Goal: Task Accomplishment & Management: Manage account settings

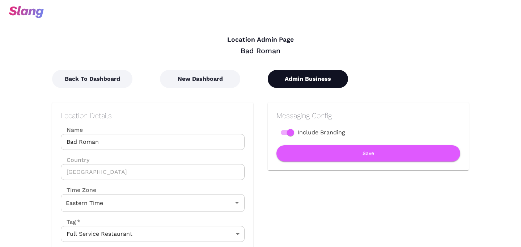
click at [280, 80] on button "Admin Business" at bounding box center [308, 79] width 80 height 18
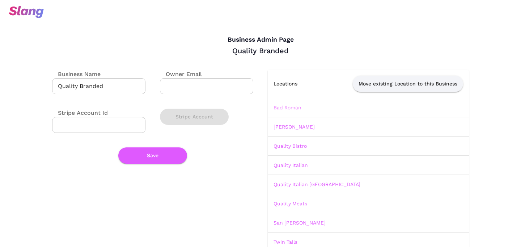
click at [284, 107] on link "Bad Roman" at bounding box center [287, 108] width 28 height 6
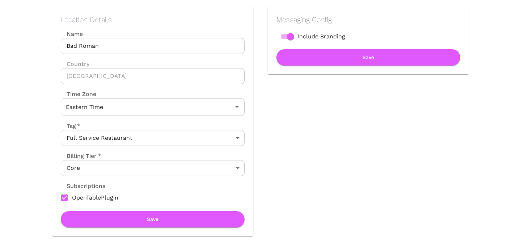
scroll to position [116, 0]
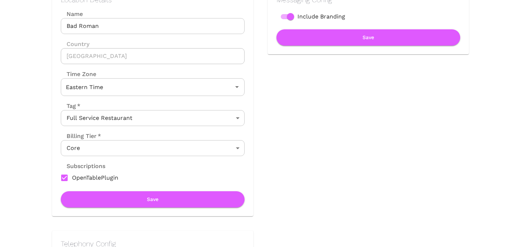
click at [169, 131] on body "Location Admin Page Bad Roman Back To Dashboard New Dashboard Admin Business Lo…" at bounding box center [260, 7] width 521 height 247
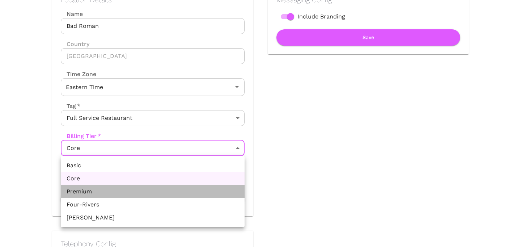
click at [144, 192] on li "Premium" at bounding box center [153, 191] width 184 height 13
type input "Premium"
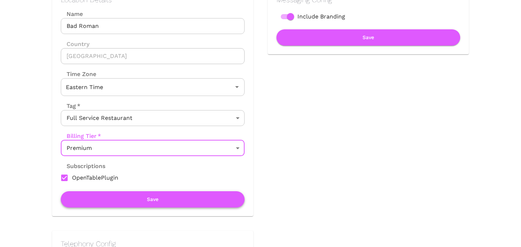
click at [147, 205] on button "Save" at bounding box center [153, 199] width 184 height 16
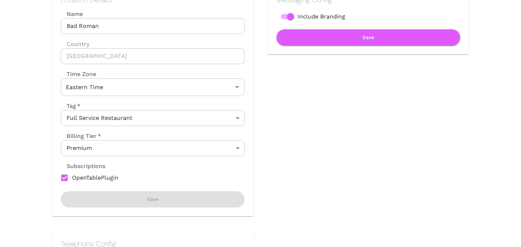
scroll to position [0, 0]
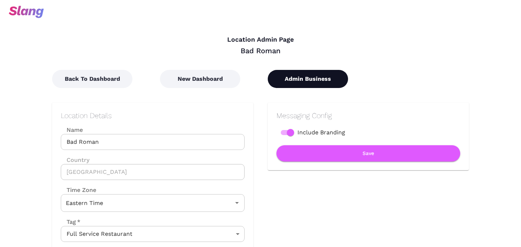
click at [307, 71] on button "Admin Business" at bounding box center [308, 79] width 80 height 18
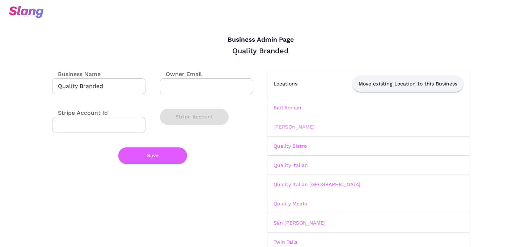
click at [284, 127] on link "[PERSON_NAME]" at bounding box center [293, 127] width 41 height 6
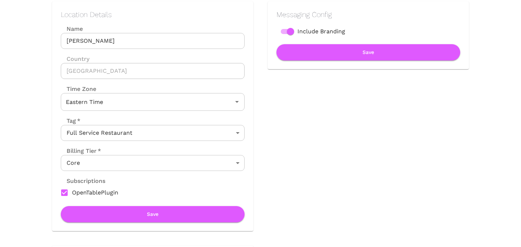
scroll to position [118, 0]
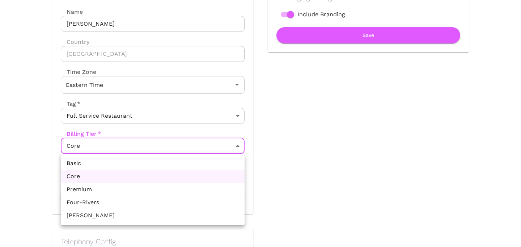
click at [176, 129] on body "Location Admin Page [PERSON_NAME] Back To Dashboard New Dashboard Admin Busines…" at bounding box center [260, 5] width 521 height 247
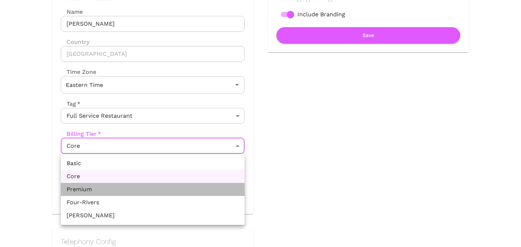
click at [158, 191] on li "Premium" at bounding box center [153, 189] width 184 height 13
type input "Premium"
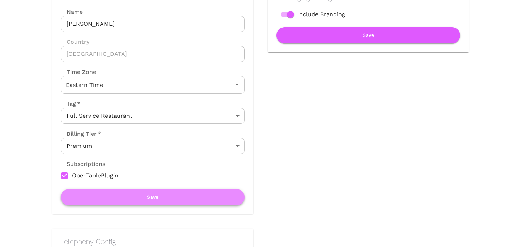
click at [161, 201] on button "Save" at bounding box center [153, 197] width 184 height 16
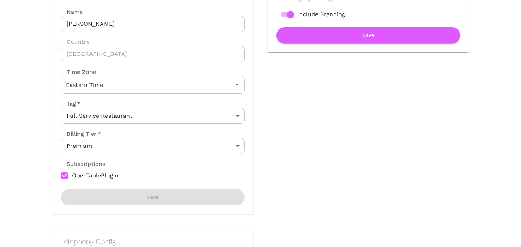
scroll to position [0, 0]
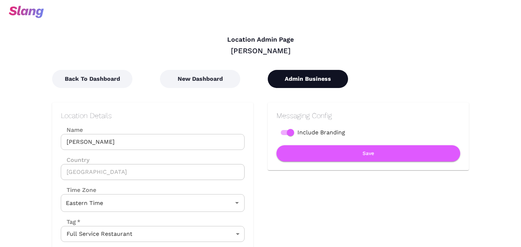
click at [307, 77] on button "Admin Business" at bounding box center [308, 79] width 80 height 18
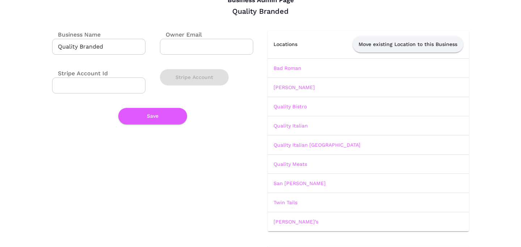
scroll to position [43, 0]
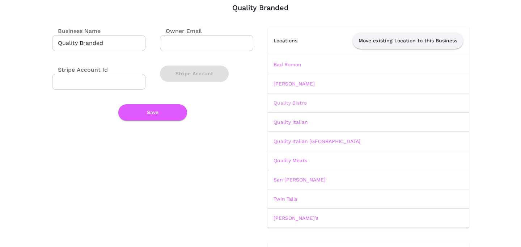
click at [294, 104] on link "Quality Bistro" at bounding box center [289, 103] width 33 height 6
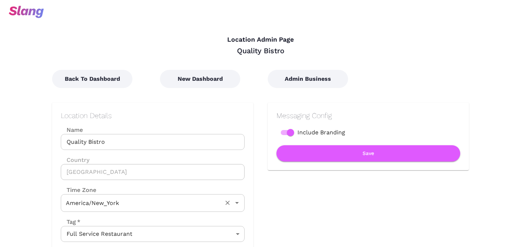
type input "Eastern Time"
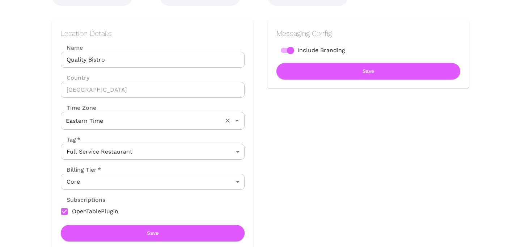
scroll to position [92, 0]
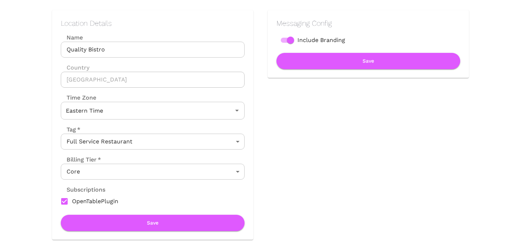
click at [188, 154] on body "Location Admin Page Quality Bistro Back To Dashboard New Dashboard Admin Busine…" at bounding box center [260, 31] width 521 height 247
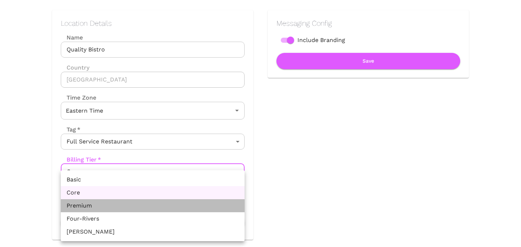
click at [174, 201] on li "Premium" at bounding box center [153, 205] width 184 height 13
type input "Premium"
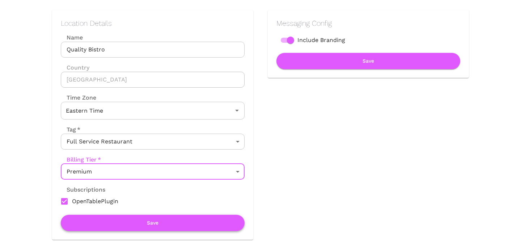
click at [173, 221] on button "Save" at bounding box center [153, 222] width 184 height 16
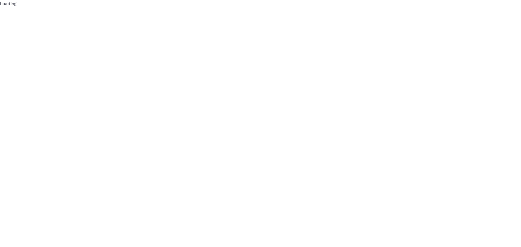
scroll to position [0, 0]
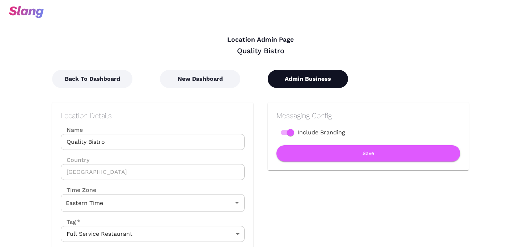
click at [289, 78] on button "Admin Business" at bounding box center [308, 79] width 80 height 18
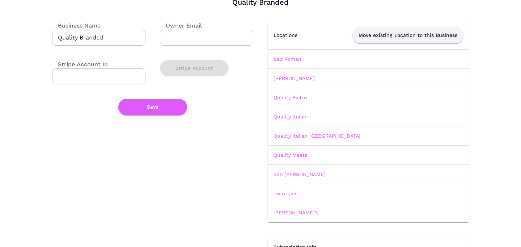
scroll to position [51, 0]
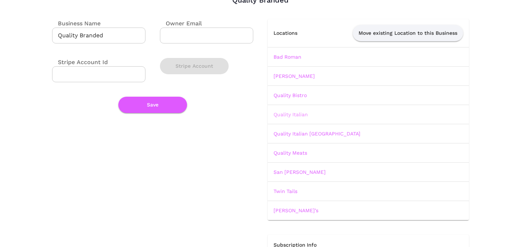
click at [291, 112] on link "Quality Italian" at bounding box center [290, 114] width 34 height 6
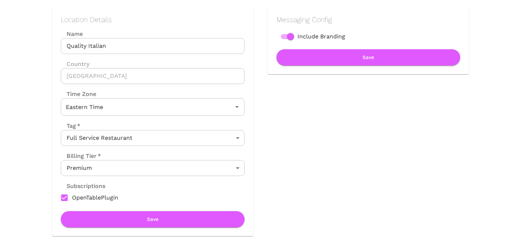
scroll to position [115, 0]
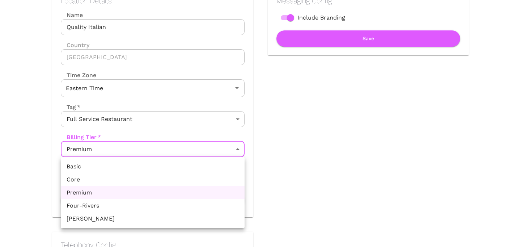
click at [191, 132] on body "Location Admin Page Quality Italian Back To Dashboard New Dashboard Admin Busin…" at bounding box center [260, 8] width 521 height 247
click at [301, 156] on div at bounding box center [260, 123] width 521 height 247
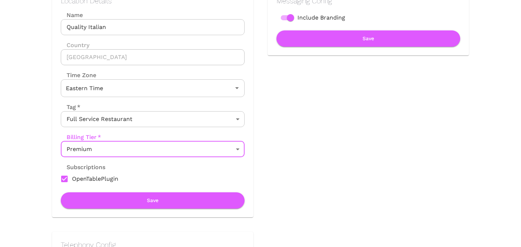
scroll to position [0, 0]
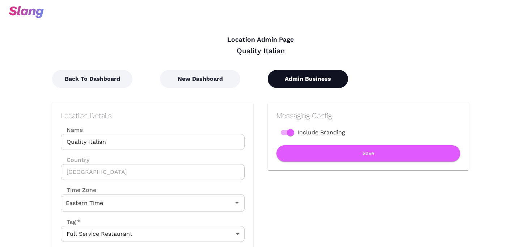
click at [303, 79] on button "Admin Business" at bounding box center [308, 79] width 80 height 18
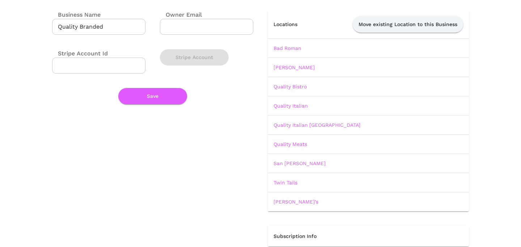
scroll to position [65, 0]
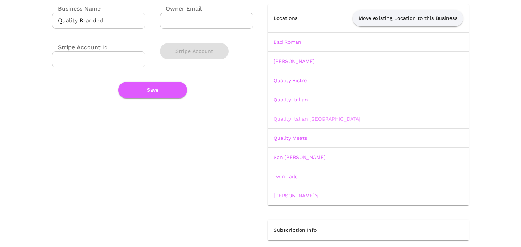
click at [298, 119] on link "Quality Italian [GEOGRAPHIC_DATA]" at bounding box center [316, 119] width 87 height 6
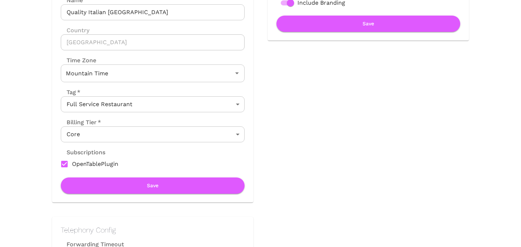
scroll to position [130, 0]
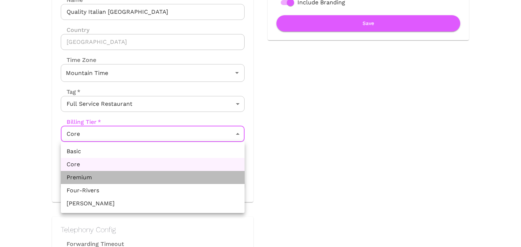
click at [180, 171] on li "Premium" at bounding box center [153, 177] width 184 height 13
type input "Premium"
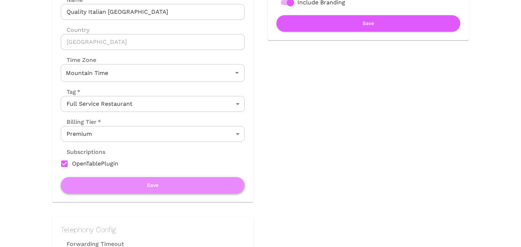
click at [178, 191] on button "Save" at bounding box center [153, 185] width 184 height 16
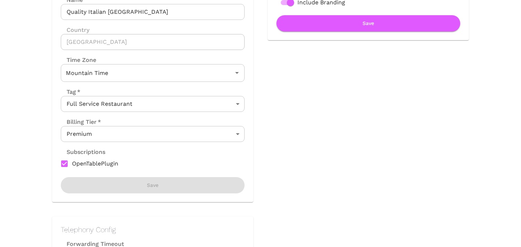
scroll to position [0, 0]
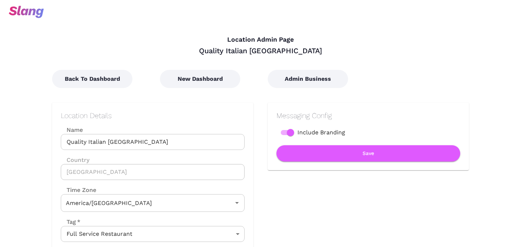
type input "Mountain Time"
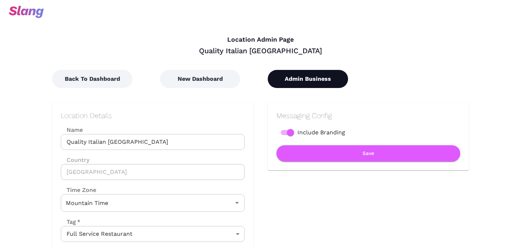
click at [306, 80] on button "Admin Business" at bounding box center [308, 79] width 80 height 18
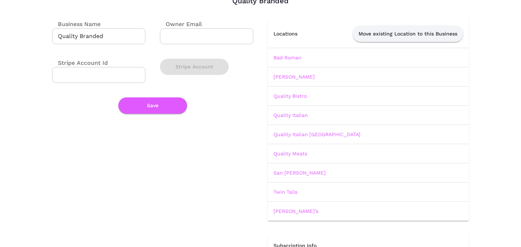
scroll to position [67, 0]
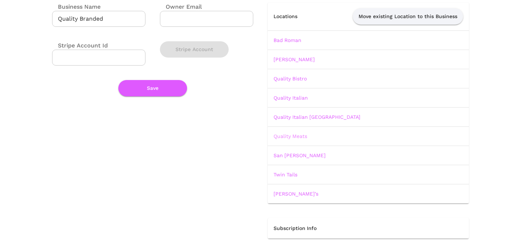
click at [289, 136] on link "Quality Meats" at bounding box center [290, 136] width 34 height 6
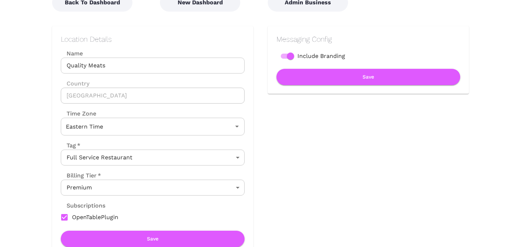
scroll to position [53, 0]
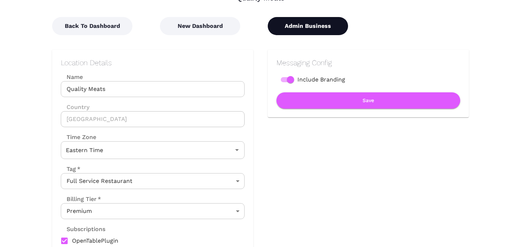
click at [296, 31] on button "Admin Business" at bounding box center [308, 26] width 80 height 18
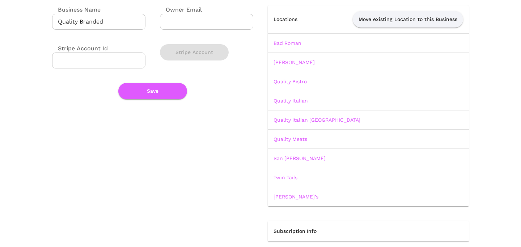
scroll to position [69, 0]
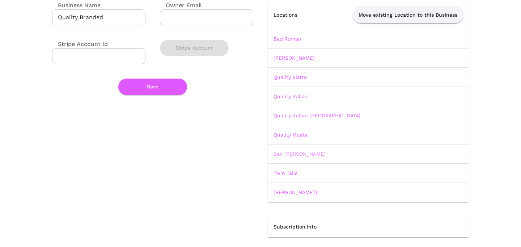
click at [291, 156] on link "San [PERSON_NAME]" at bounding box center [299, 154] width 52 height 6
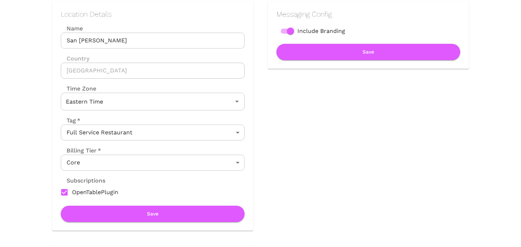
scroll to position [113, 0]
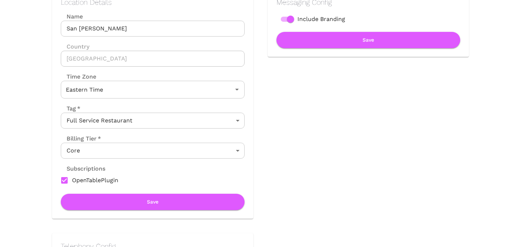
click at [199, 133] on body "Location Admin Page San [PERSON_NAME] Back To Dashboard New Dashboard Admin Bus…" at bounding box center [260, 10] width 521 height 247
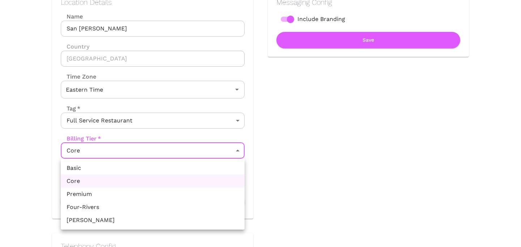
click at [182, 195] on li "Premium" at bounding box center [153, 193] width 184 height 13
type input "Premium"
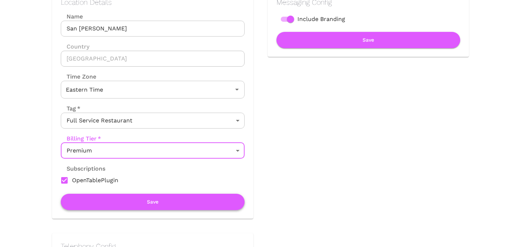
click at [182, 203] on button "Save" at bounding box center [153, 201] width 184 height 16
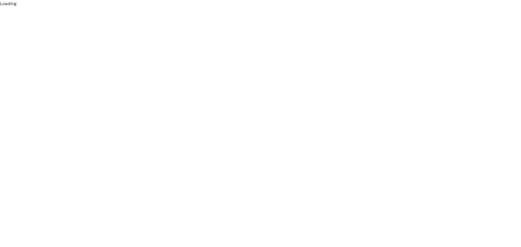
scroll to position [0, 0]
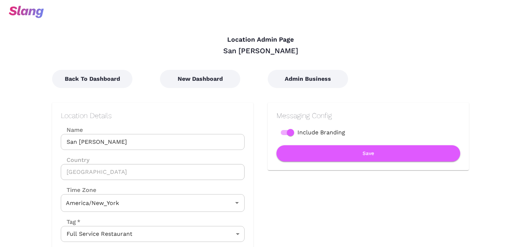
type input "Eastern Time"
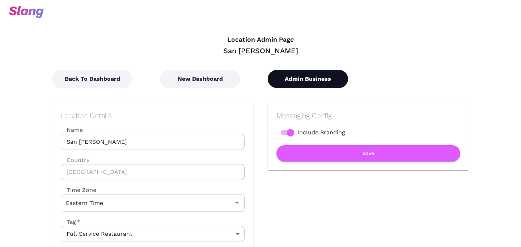
click at [294, 78] on button "Admin Business" at bounding box center [308, 79] width 80 height 18
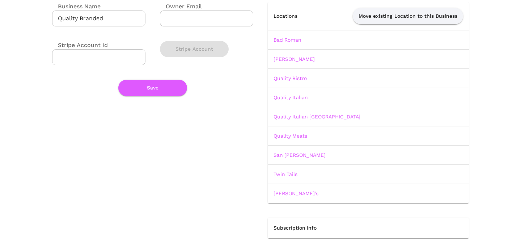
scroll to position [76, 0]
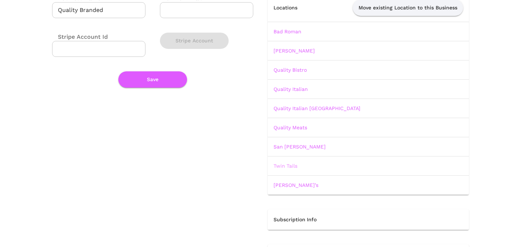
click at [284, 167] on link "Twin Tails" at bounding box center [285, 166] width 24 height 6
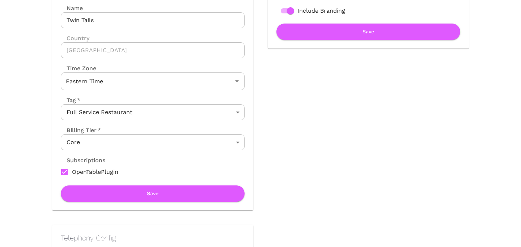
scroll to position [121, 0]
click at [193, 125] on body "Location Admin Page Twin Tails Back To Dashboard New Dashboard Admin Business L…" at bounding box center [260, 2] width 521 height 247
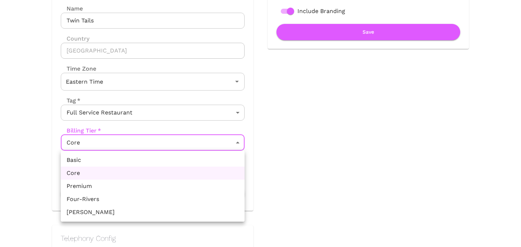
click at [183, 179] on li "Premium" at bounding box center [153, 185] width 184 height 13
type input "Premium"
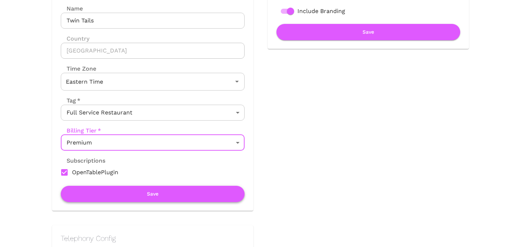
click at [183, 186] on button "Save" at bounding box center [153, 194] width 184 height 16
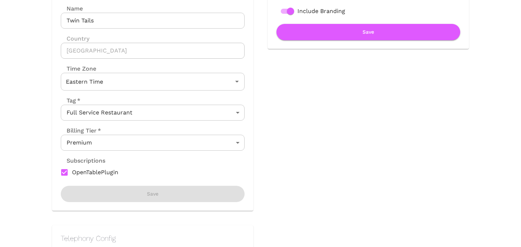
scroll to position [0, 0]
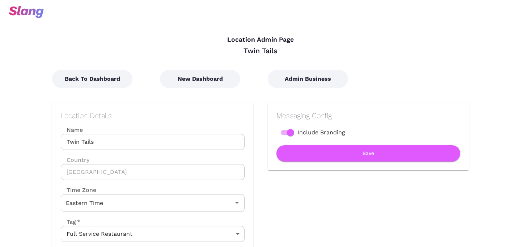
click at [290, 88] on div "Messaging Config Include Branding Save" at bounding box center [361, 210] width 216 height 244
click at [299, 69] on div "Admin Business" at bounding box center [307, 71] width 108 height 33
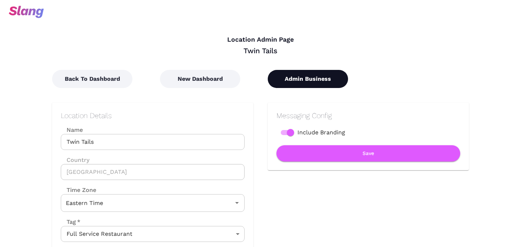
click at [299, 76] on button "Admin Business" at bounding box center [308, 79] width 80 height 18
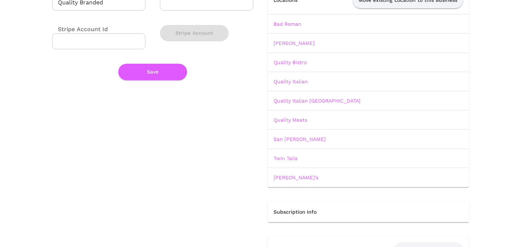
scroll to position [91, 0]
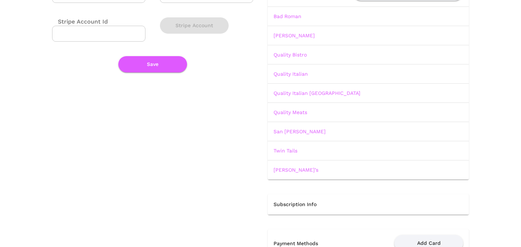
click at [284, 154] on td "Twin Tails" at bounding box center [368, 150] width 201 height 19
click at [284, 149] on link "Twin Tails" at bounding box center [285, 151] width 24 height 6
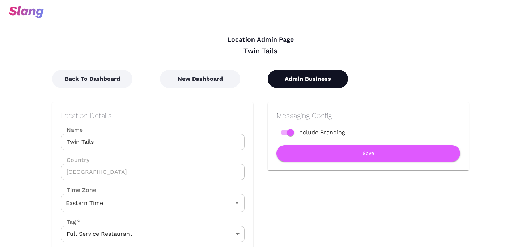
click at [293, 74] on button "Admin Business" at bounding box center [308, 79] width 80 height 18
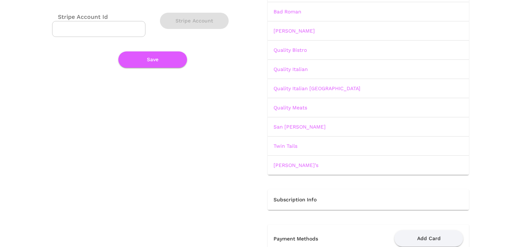
click at [281, 169] on td "[PERSON_NAME]’s" at bounding box center [368, 164] width 201 height 19
click at [281, 165] on link "[PERSON_NAME]’s" at bounding box center [295, 165] width 45 height 6
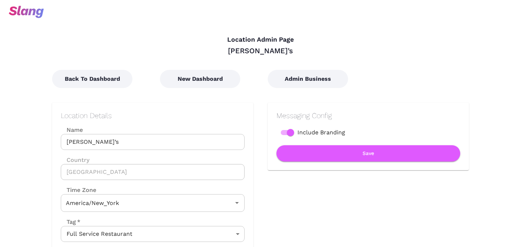
type input "Eastern Time"
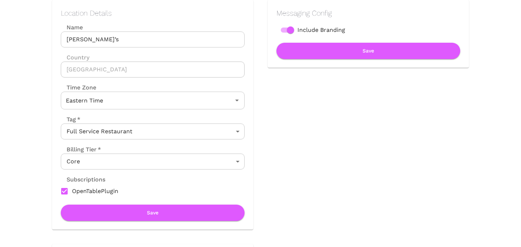
click at [204, 144] on body "Location Admin Page [PERSON_NAME]’s Back To Dashboard New Dashboard Admin Busin…" at bounding box center [260, 21] width 521 height 247
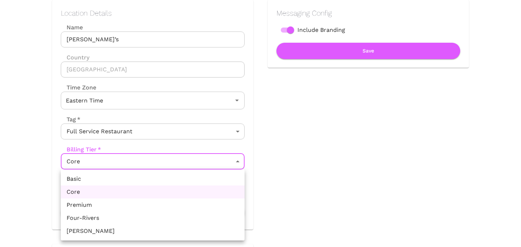
click at [177, 203] on li "Premium" at bounding box center [153, 204] width 184 height 13
type input "Premium"
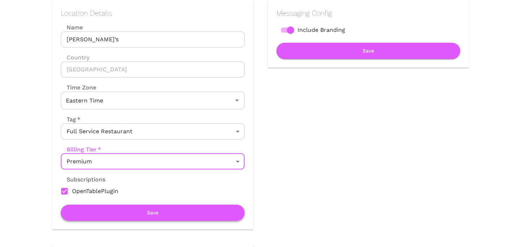
click at [177, 213] on button "Save" at bounding box center [153, 212] width 184 height 16
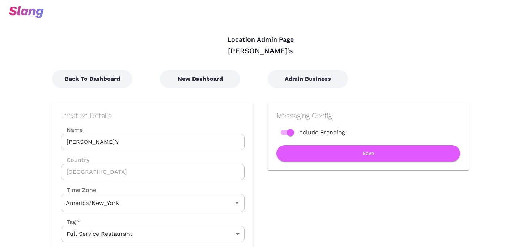
type input "Eastern Time"
